Goal: Task Accomplishment & Management: Use online tool/utility

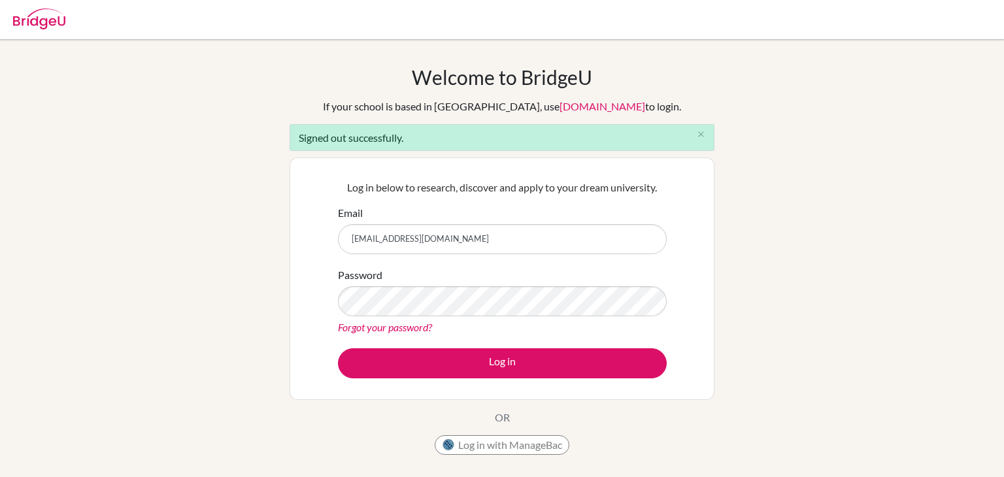
type input "[EMAIL_ADDRESS][DOMAIN_NAME]"
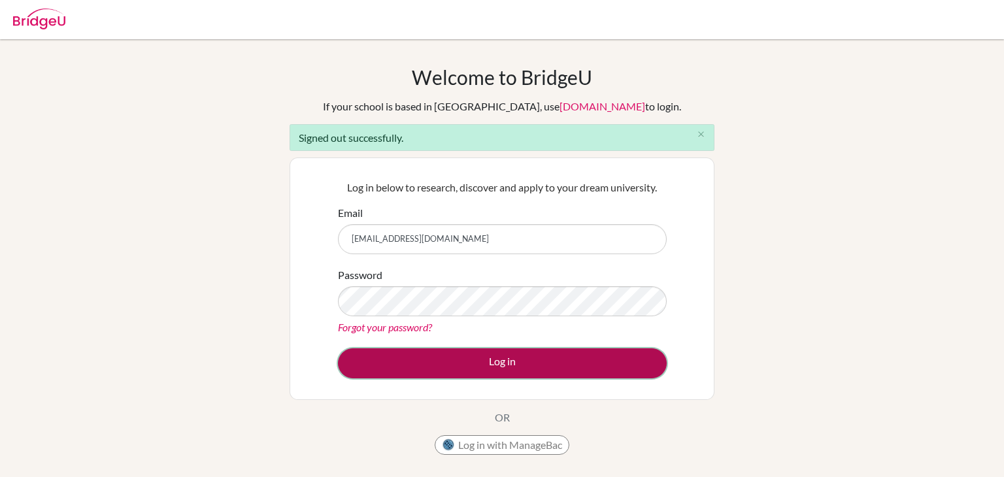
click at [466, 364] on button "Log in" at bounding box center [502, 363] width 329 height 30
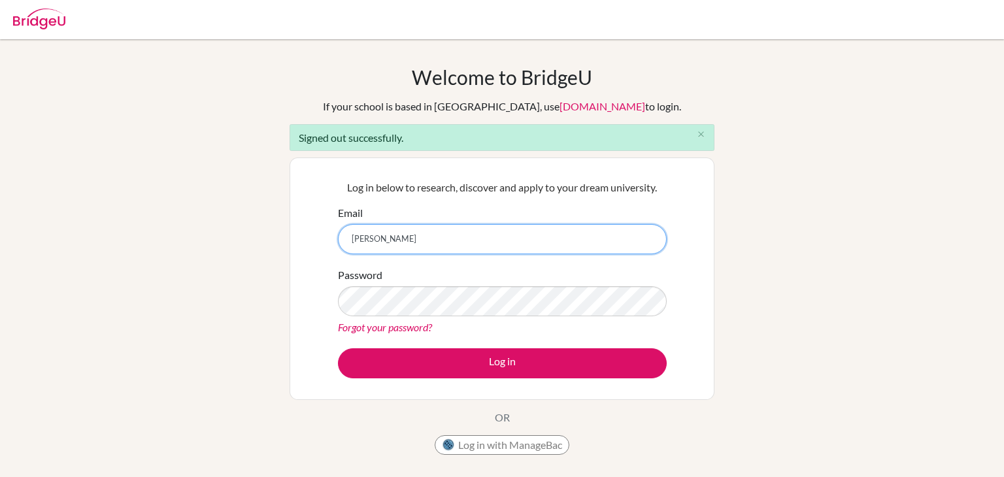
type input "soumithra@inventureacademy.com"
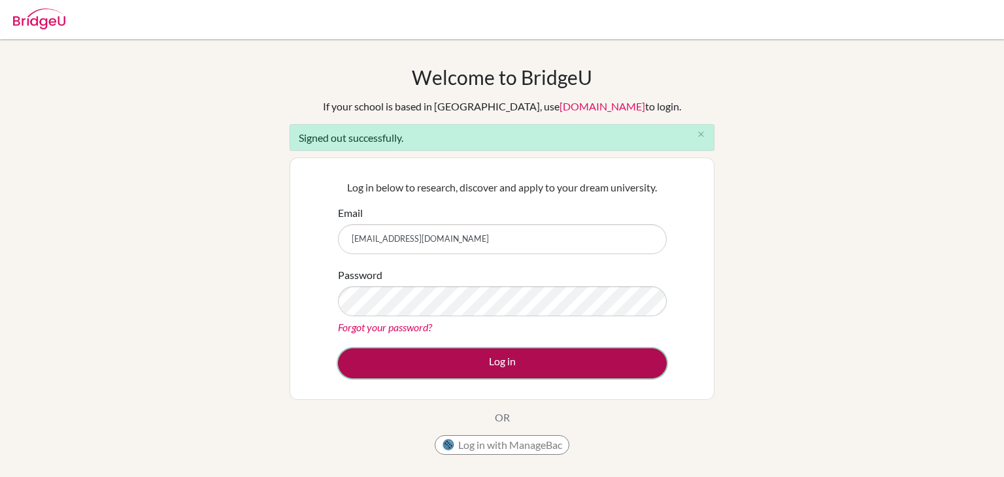
click at [544, 364] on button "Log in" at bounding box center [502, 363] width 329 height 30
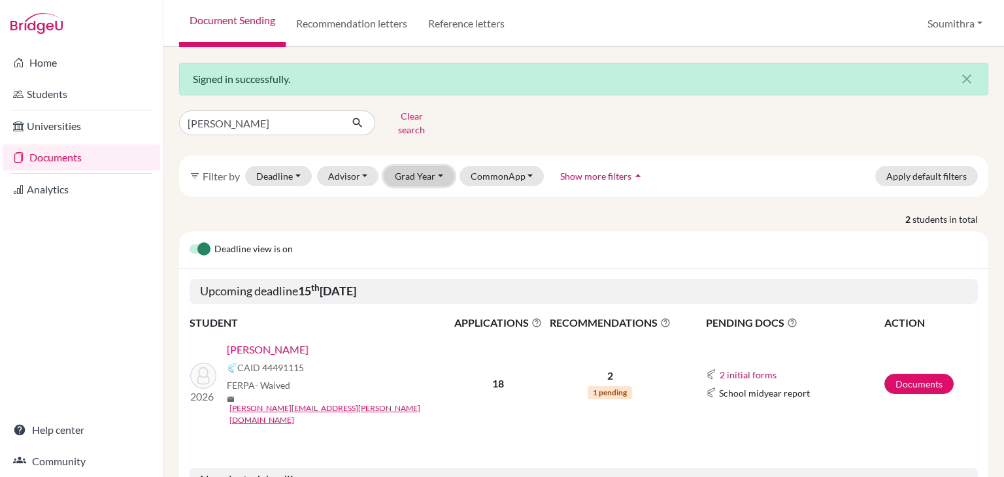
click at [416, 172] on button "Grad Year" at bounding box center [419, 176] width 71 height 20
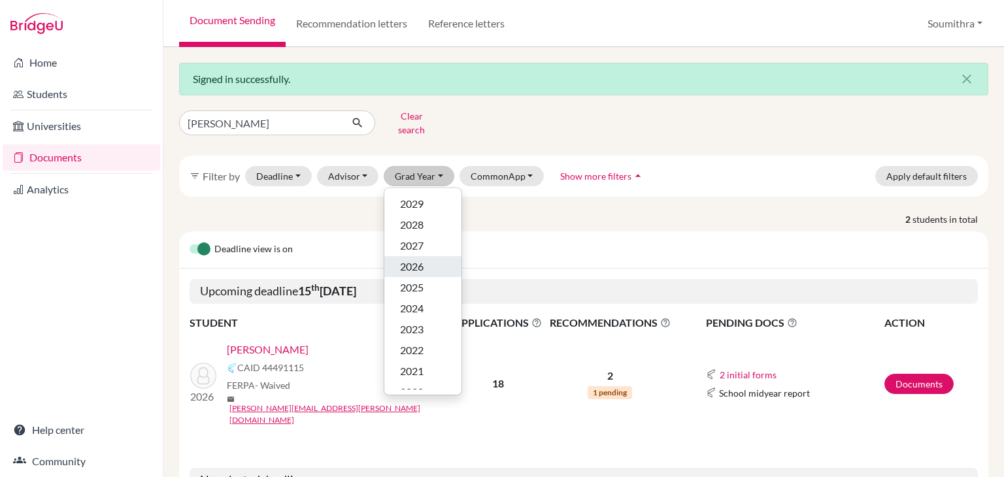
click at [423, 259] on div "2026" at bounding box center [423, 267] width 46 height 16
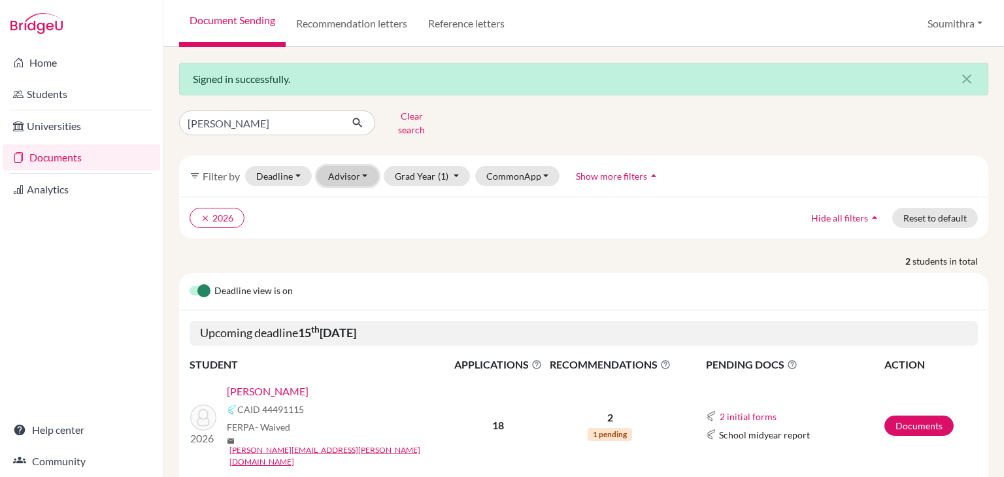
click at [358, 169] on button "Advisor" at bounding box center [348, 176] width 62 height 20
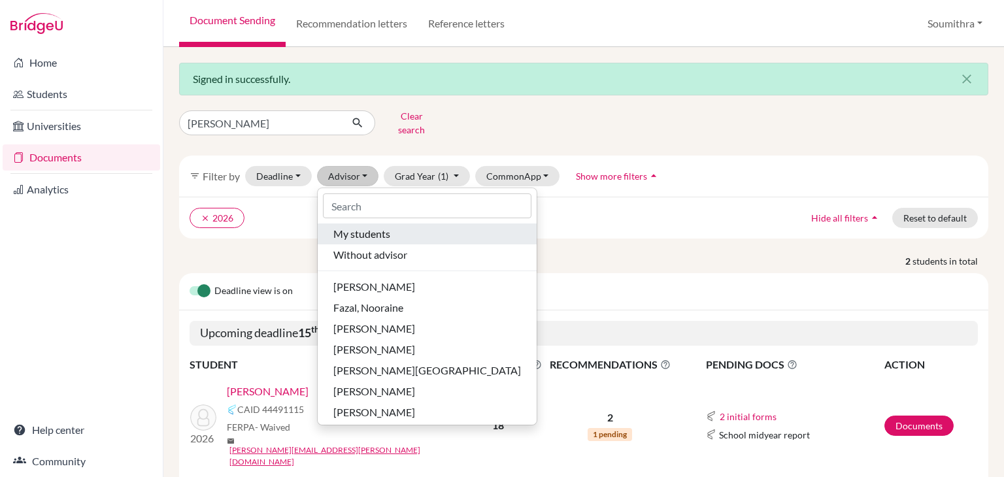
click at [361, 226] on span "My students" at bounding box center [361, 234] width 57 height 16
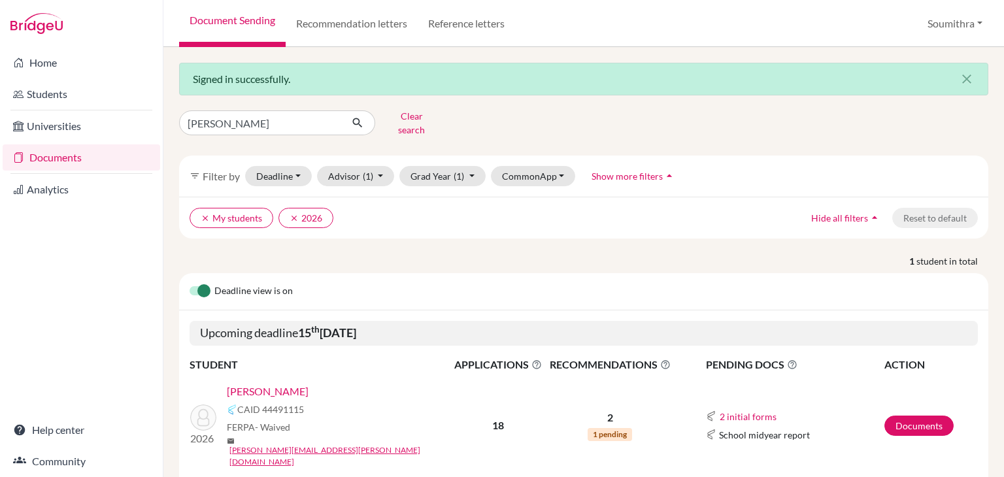
click at [635, 171] on span "Show more filters" at bounding box center [626, 176] width 71 height 11
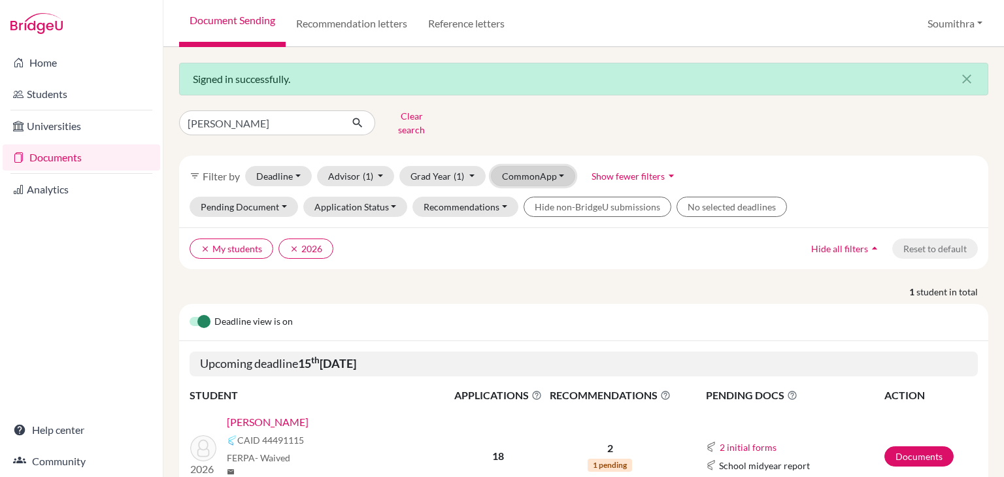
click at [553, 169] on button "CommonApp" at bounding box center [533, 176] width 85 height 20
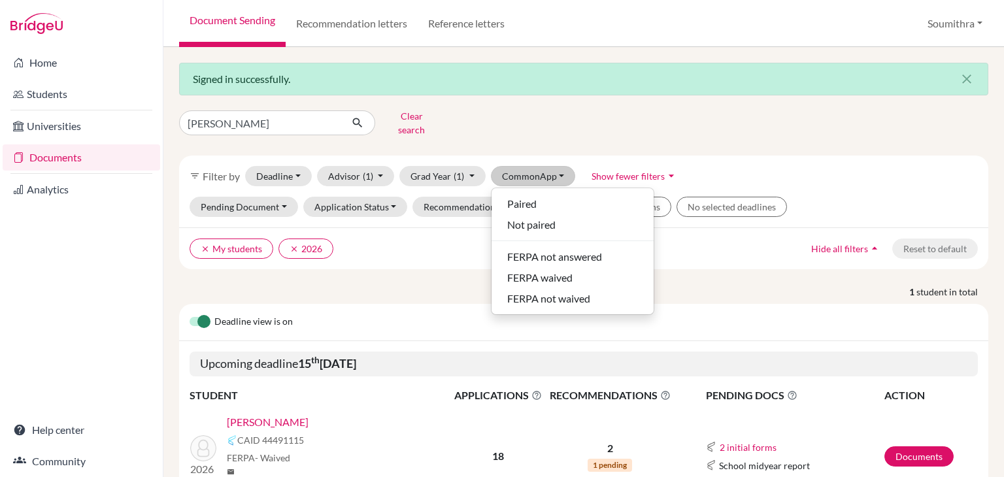
click at [690, 156] on div "filter_list Filter by Deadline - Select a date range Or double click for a sing…" at bounding box center [583, 176] width 809 height 41
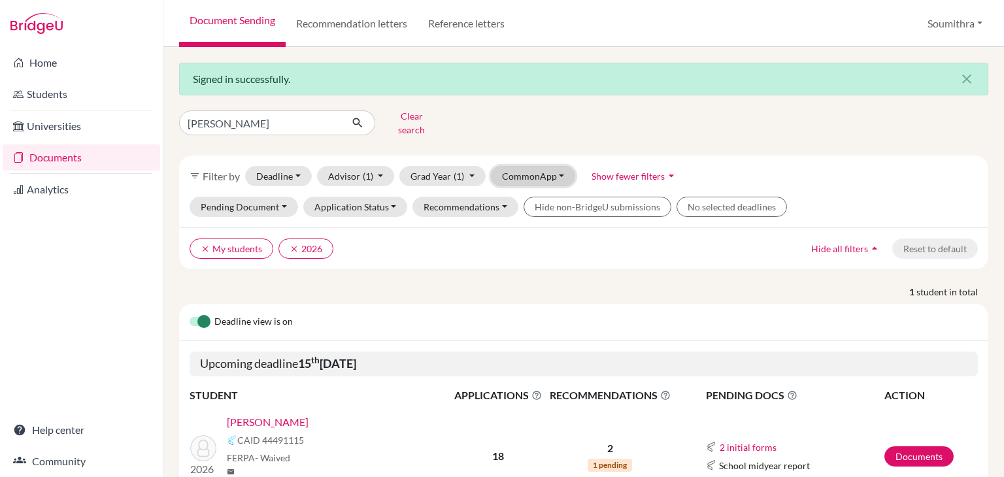
click at [550, 166] on button "CommonApp" at bounding box center [533, 176] width 85 height 20
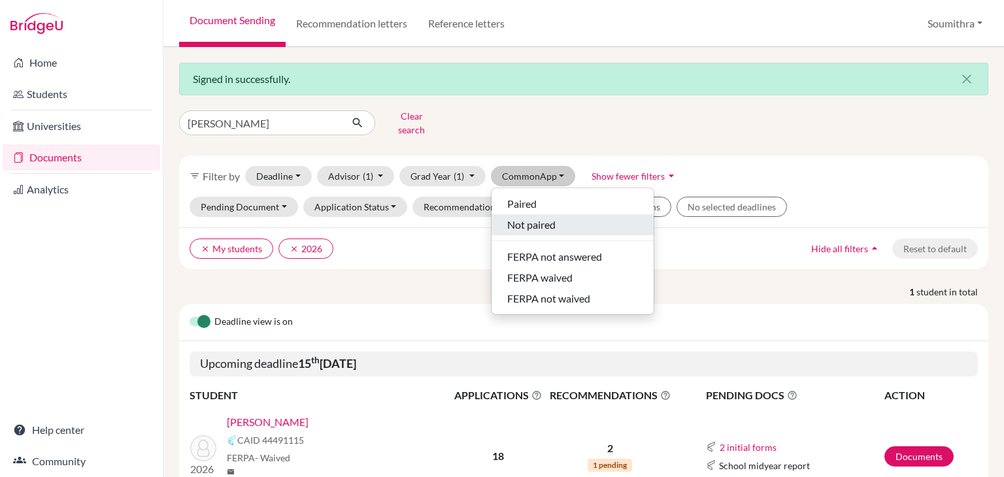
click at [543, 217] on span "Not paired" at bounding box center [531, 225] width 48 height 16
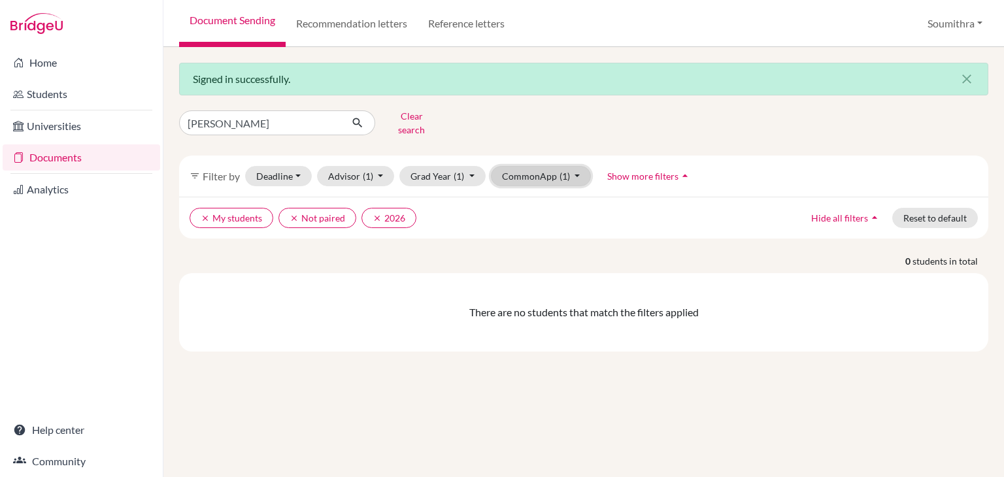
click at [526, 171] on button "CommonApp (1)" at bounding box center [541, 176] width 101 height 20
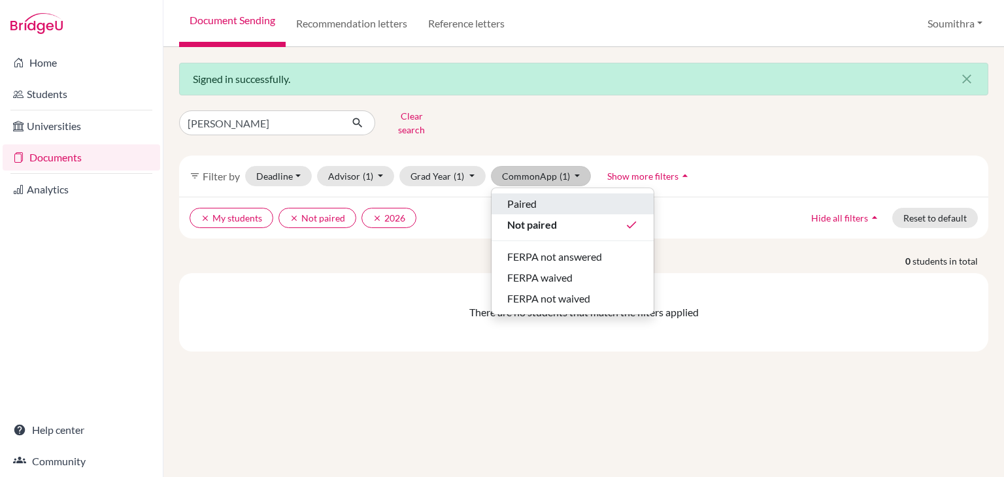
click at [535, 196] on div "Paired" at bounding box center [572, 204] width 131 height 16
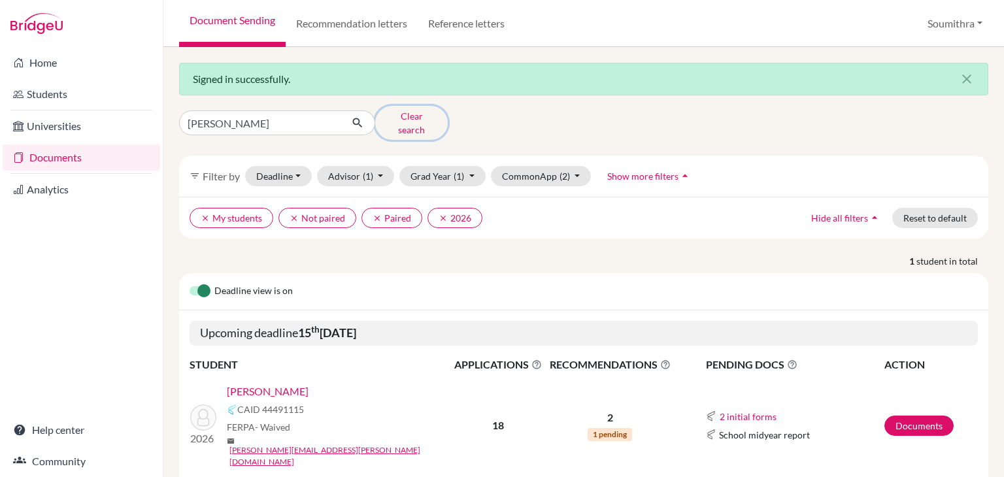
click at [426, 116] on button "Clear search" at bounding box center [411, 123] width 73 height 34
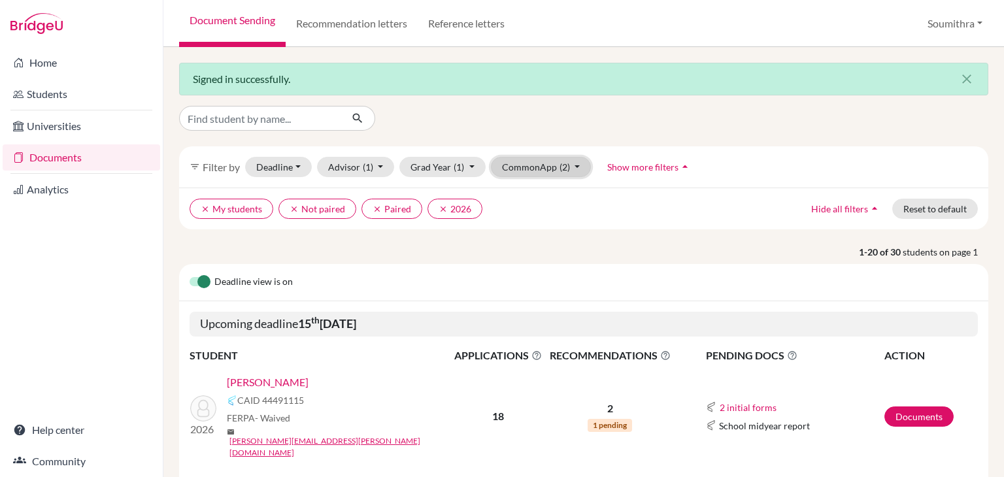
click at [530, 169] on button "CommonApp (2)" at bounding box center [541, 167] width 101 height 20
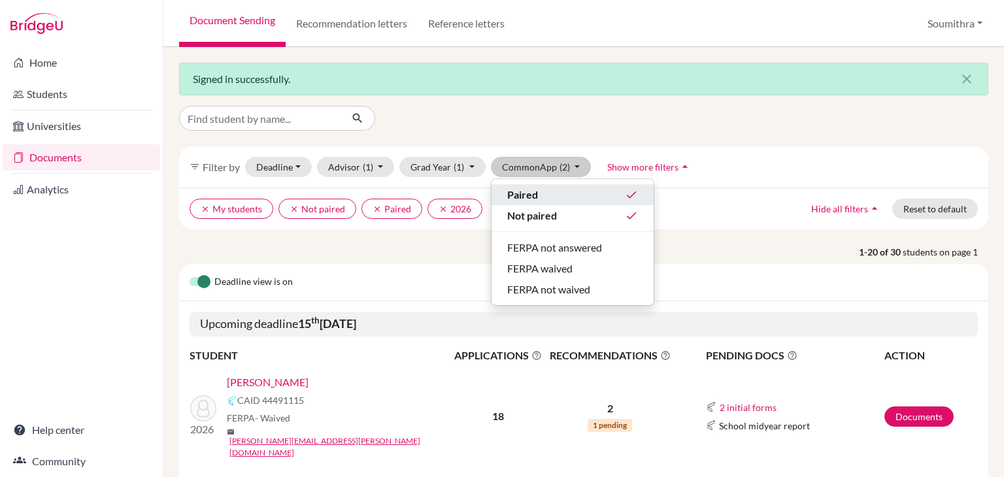
click at [529, 197] on span "Paired" at bounding box center [522, 195] width 31 height 16
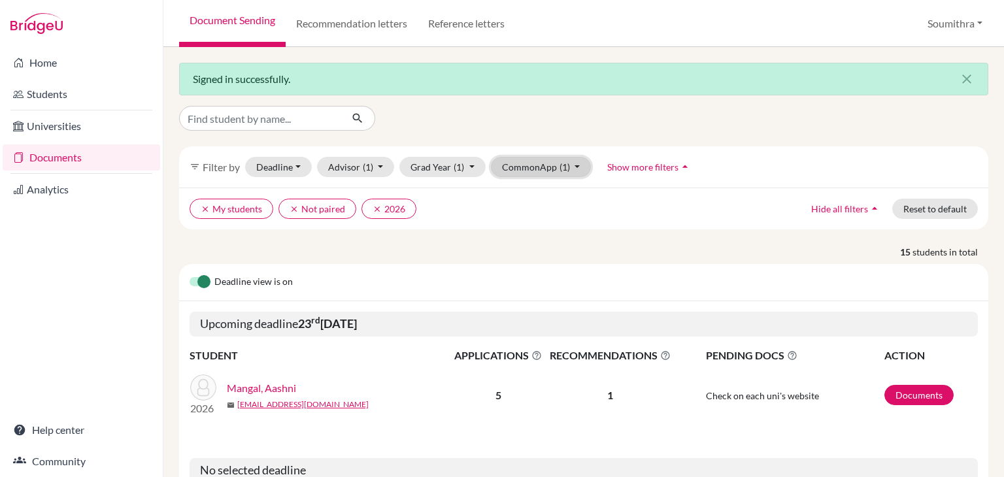
click at [538, 171] on button "CommonApp (1)" at bounding box center [541, 167] width 101 height 20
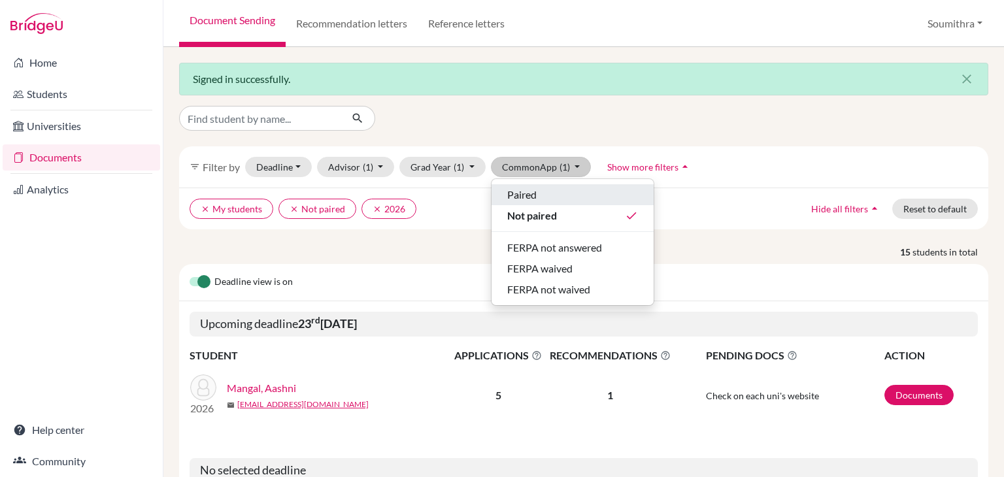
click at [535, 193] on div "Paired" at bounding box center [572, 195] width 131 height 16
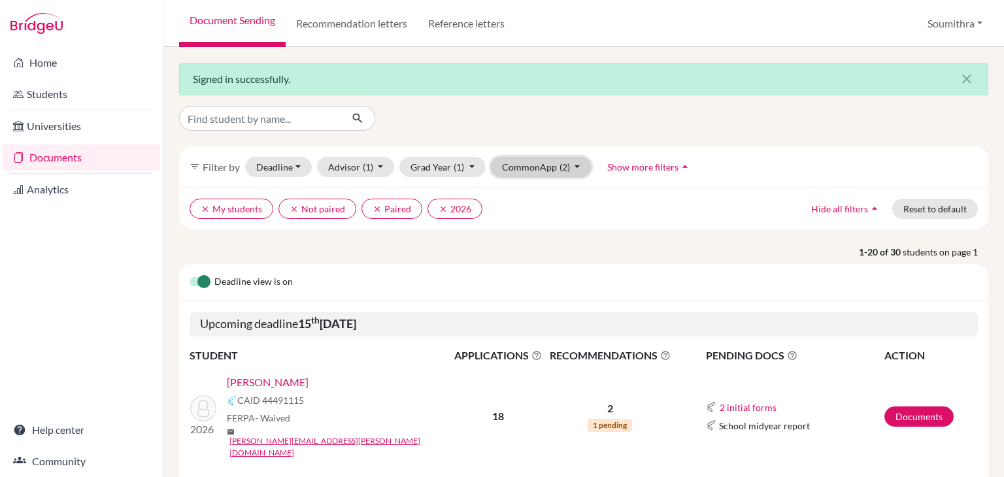
click at [533, 167] on button "CommonApp (2)" at bounding box center [541, 167] width 101 height 20
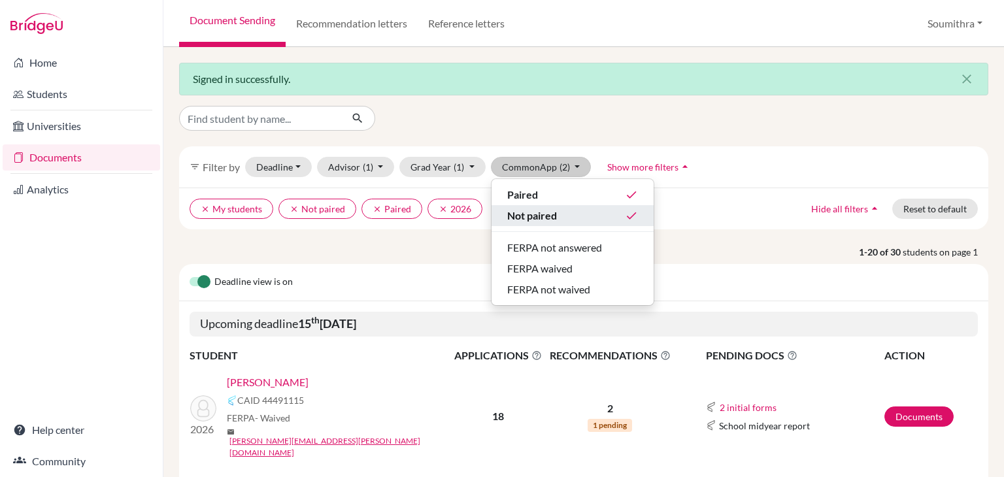
click at [539, 216] on span "Not paired" at bounding box center [532, 216] width 50 height 16
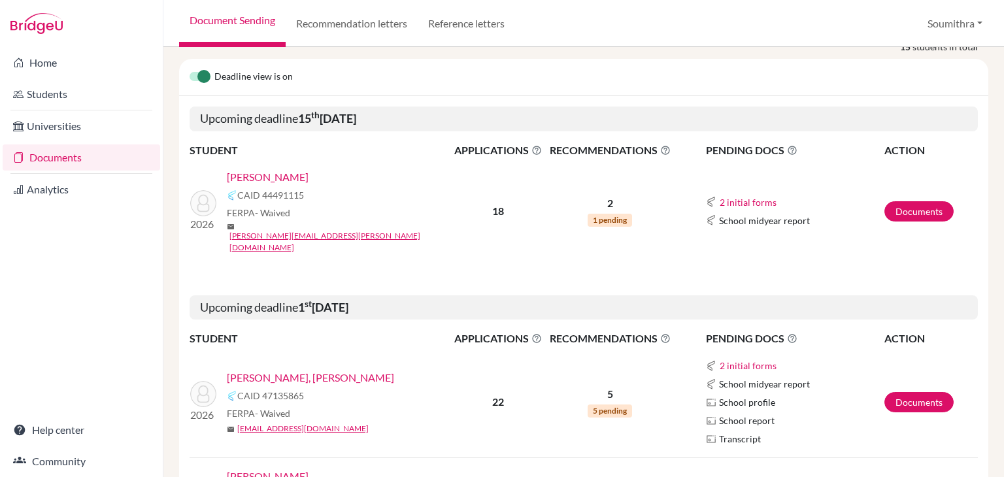
scroll to position [190, 0]
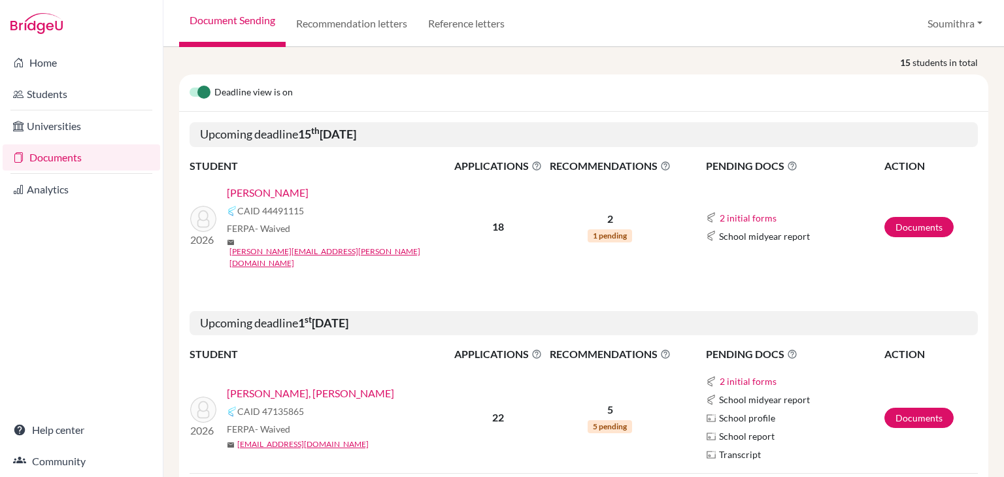
click at [276, 193] on link "Salwan, Aadya" at bounding box center [268, 193] width 82 height 16
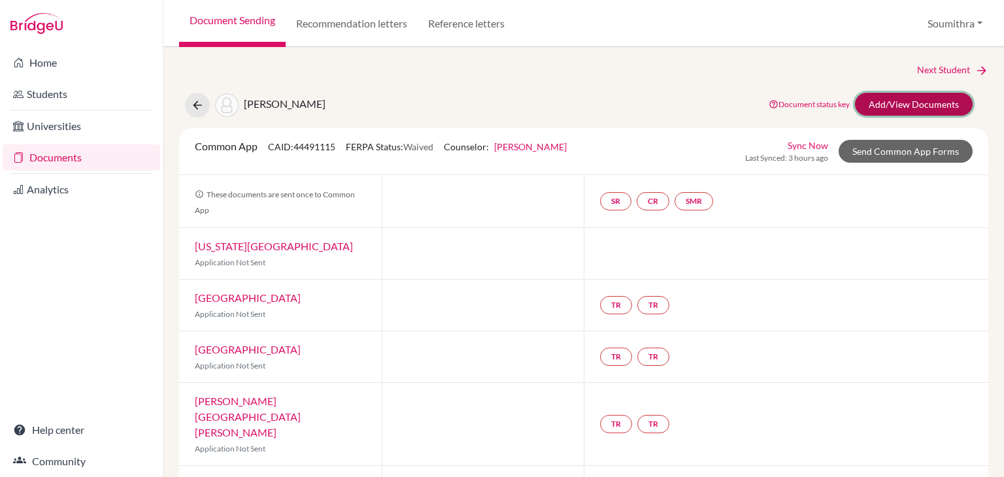
click at [888, 101] on link "Add/View Documents" at bounding box center [914, 104] width 118 height 23
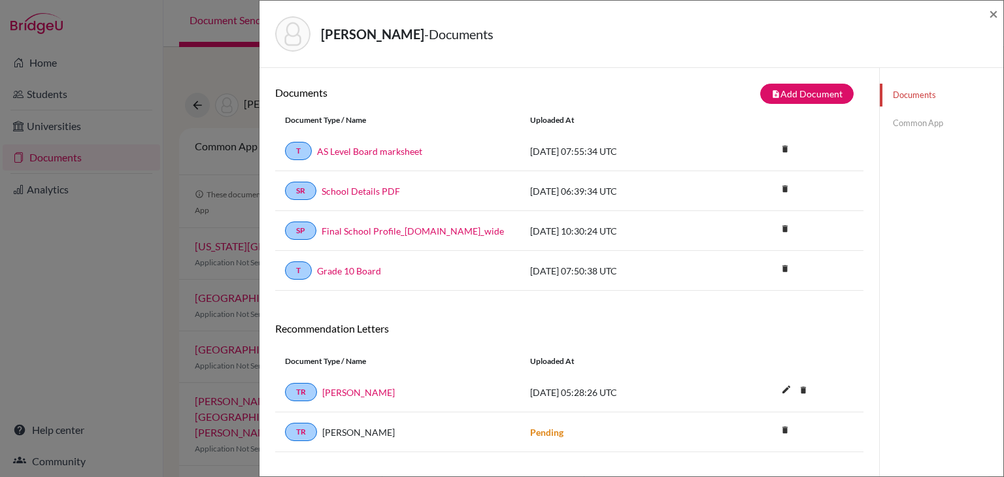
click at [914, 122] on link "Common App" at bounding box center [942, 123] width 124 height 23
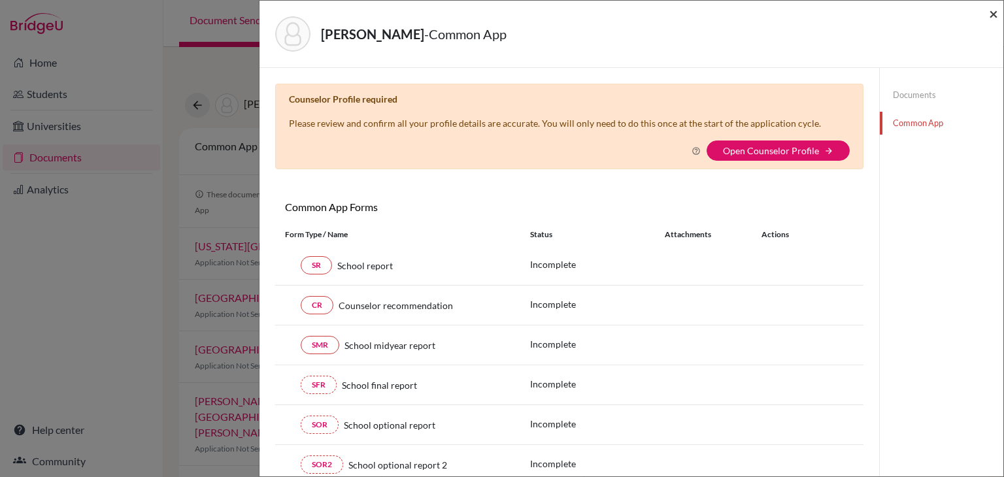
click at [995, 14] on span "×" at bounding box center [993, 13] width 9 height 19
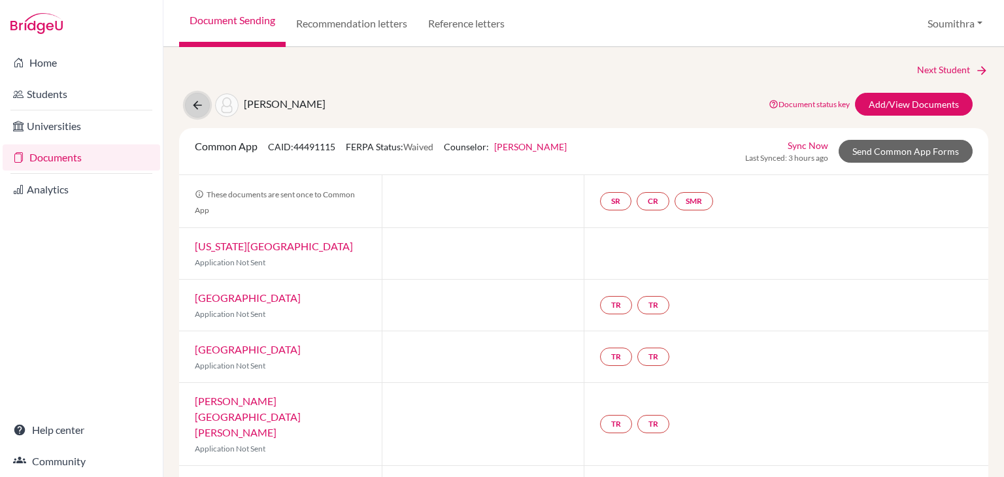
click at [199, 107] on icon at bounding box center [197, 105] width 13 height 13
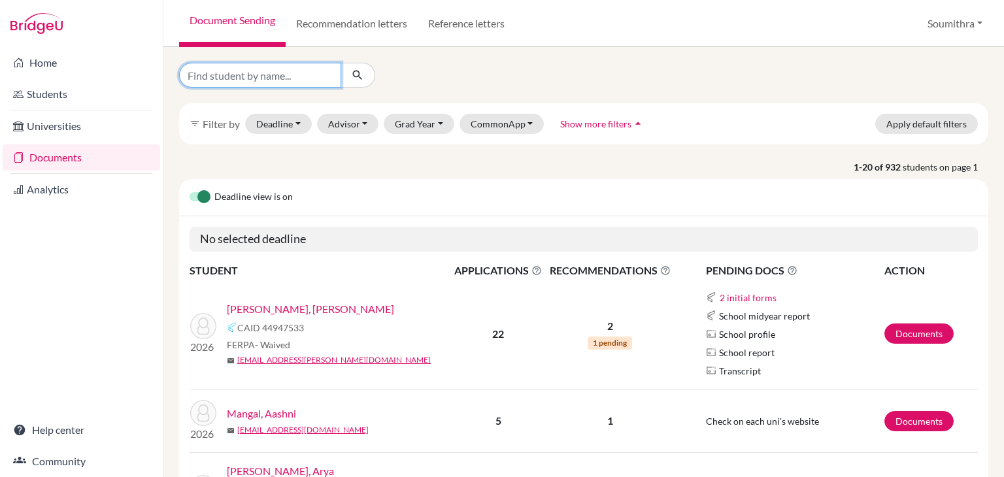
click at [294, 77] on input "Find student by name..." at bounding box center [260, 75] width 162 height 25
type input "anushka"
click at [358, 80] on icon "submit" at bounding box center [357, 75] width 13 height 13
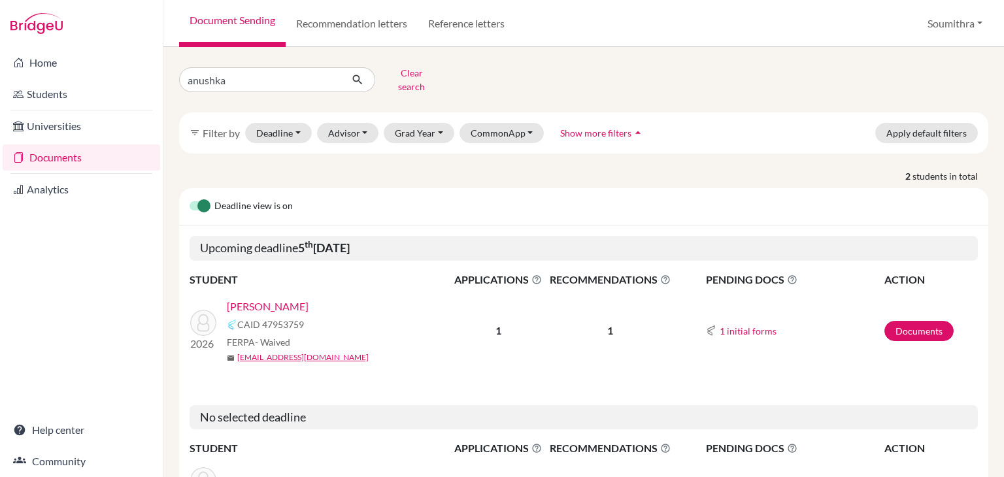
click at [296, 299] on link "[PERSON_NAME]" at bounding box center [268, 307] width 82 height 16
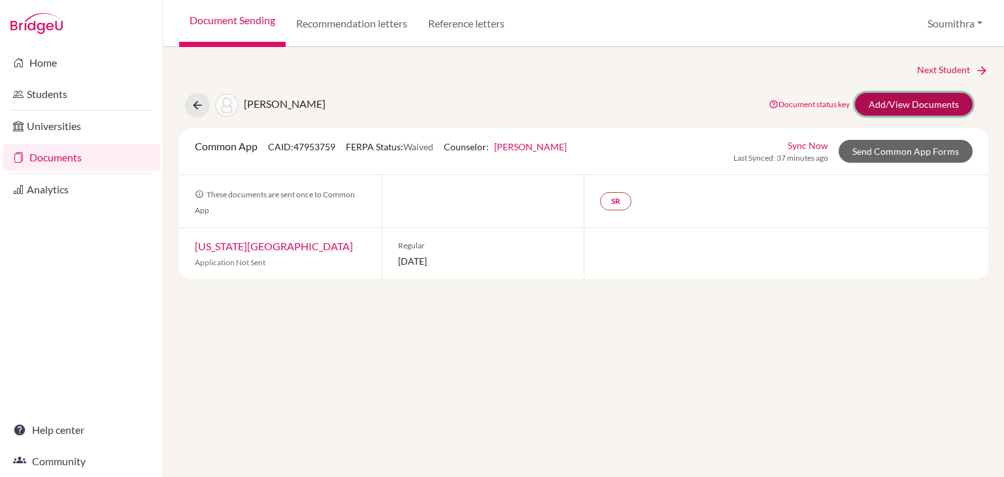
click at [890, 107] on link "Add/View Documents" at bounding box center [914, 104] width 118 height 23
